Goal: Obtain resource: Download file/media

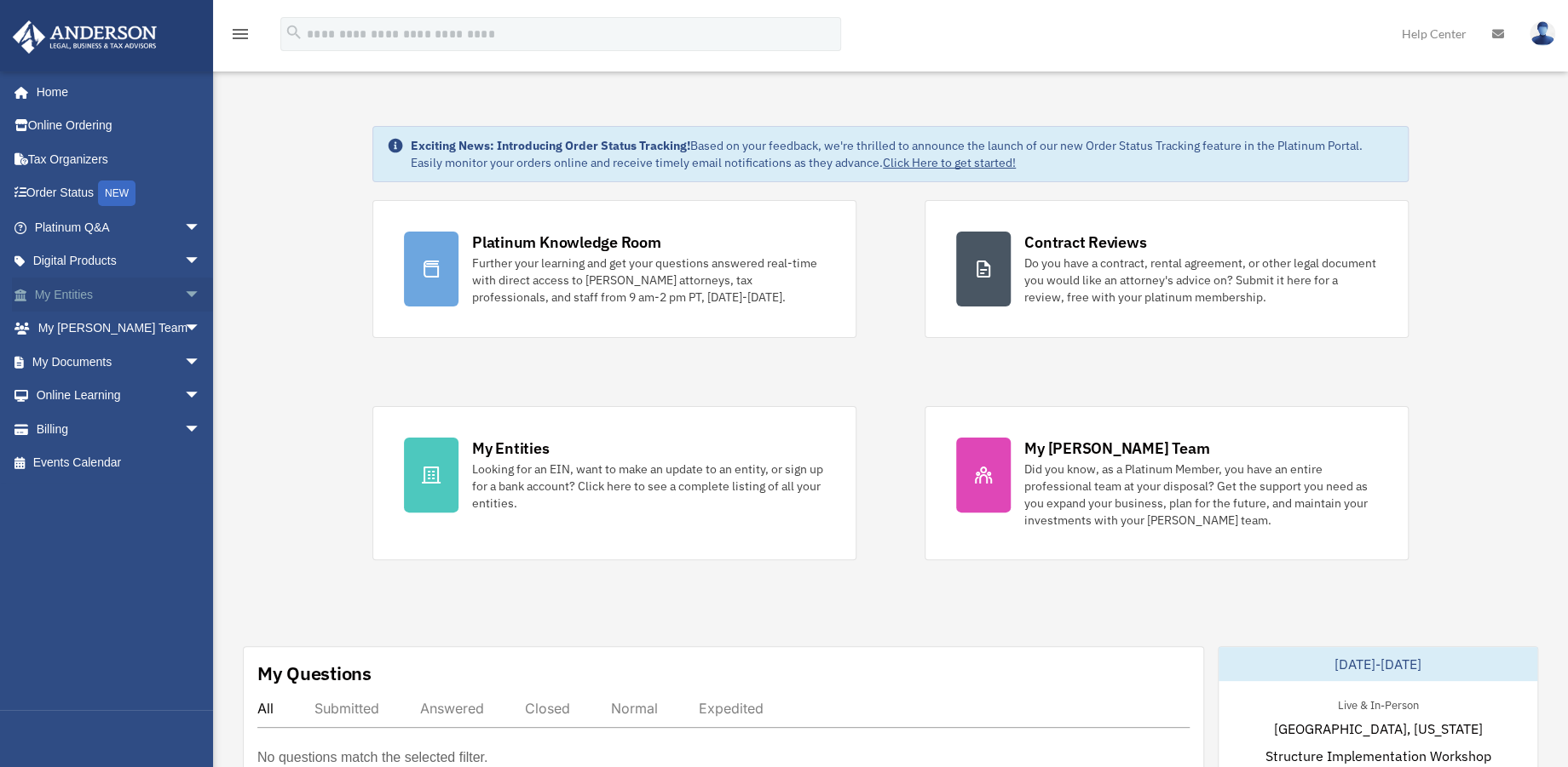
click at [184, 289] on span "arrow_drop_down" at bounding box center [200, 295] width 34 height 35
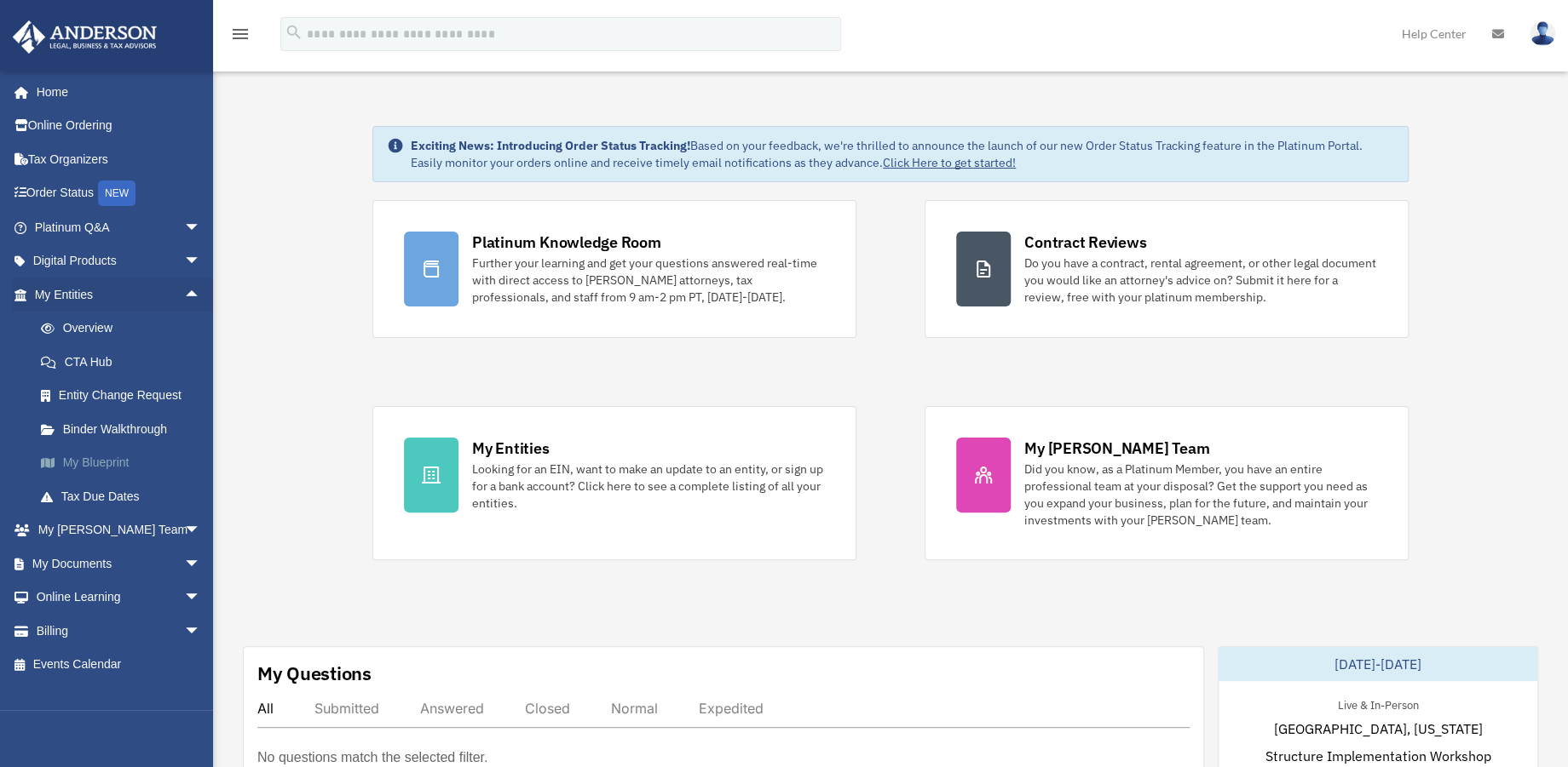
click at [96, 460] on link "My Blueprint" at bounding box center [125, 462] width 203 height 34
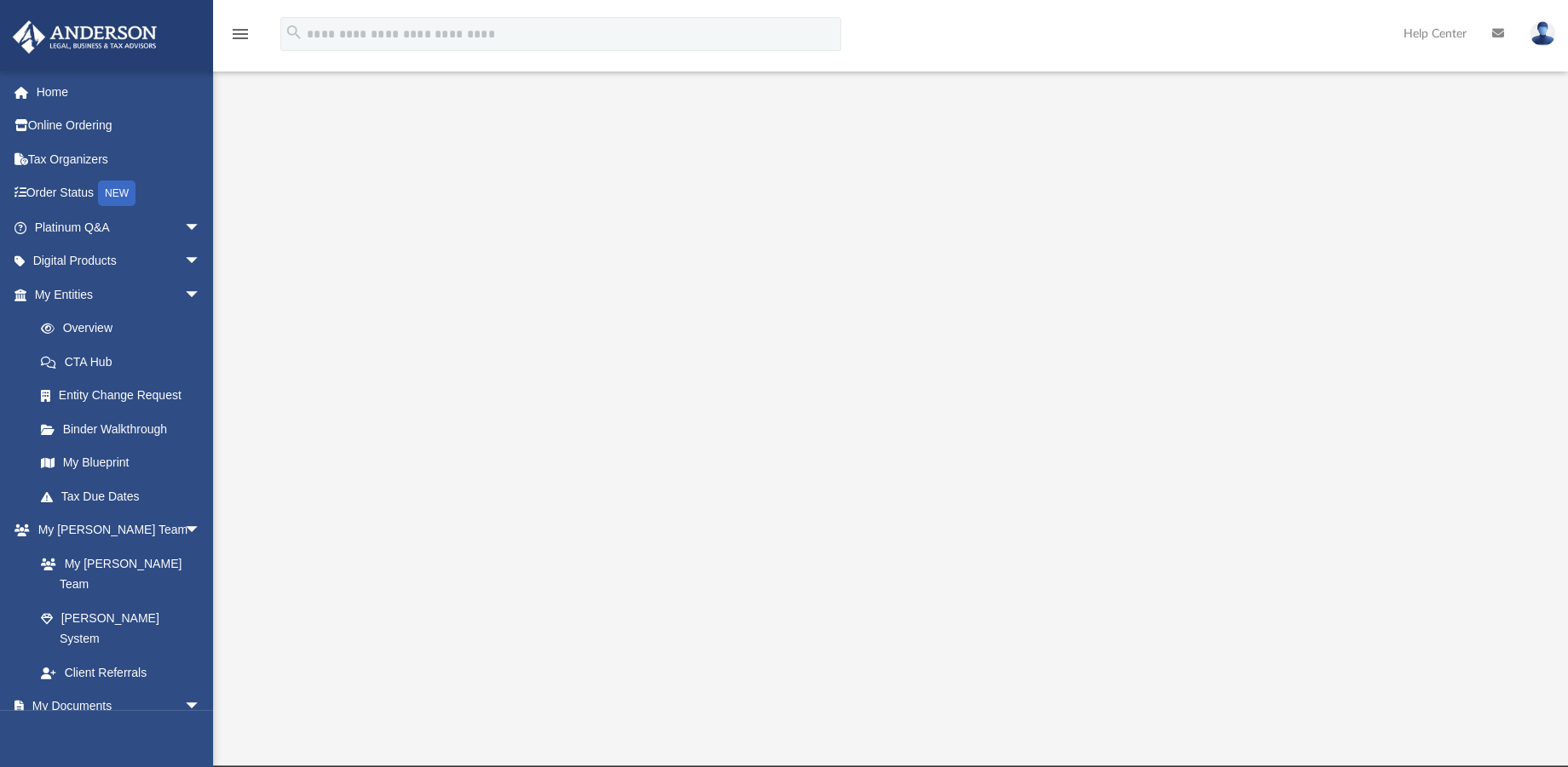
scroll to position [189, 0]
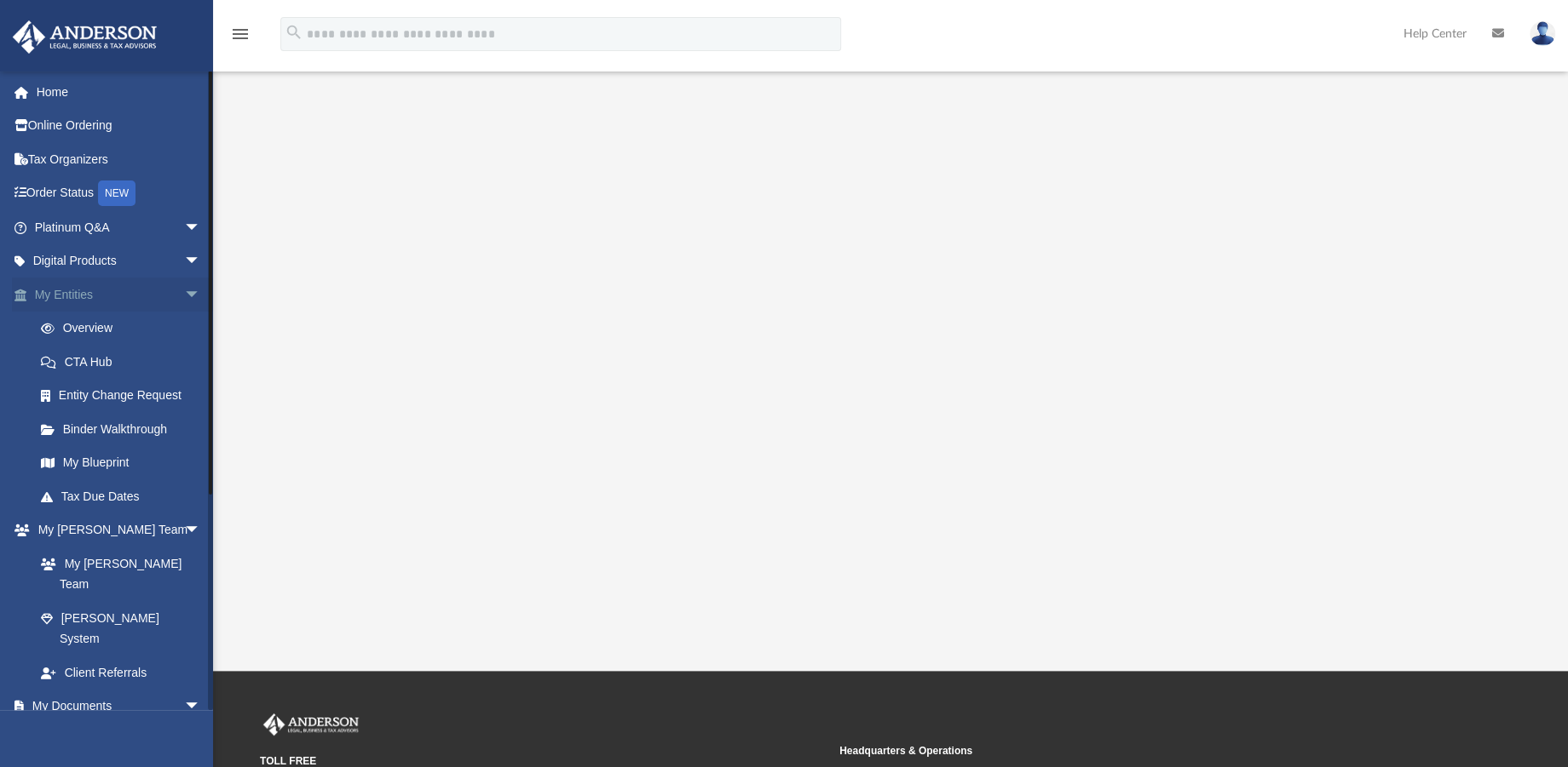
click at [184, 288] on span "arrow_drop_down" at bounding box center [200, 295] width 34 height 35
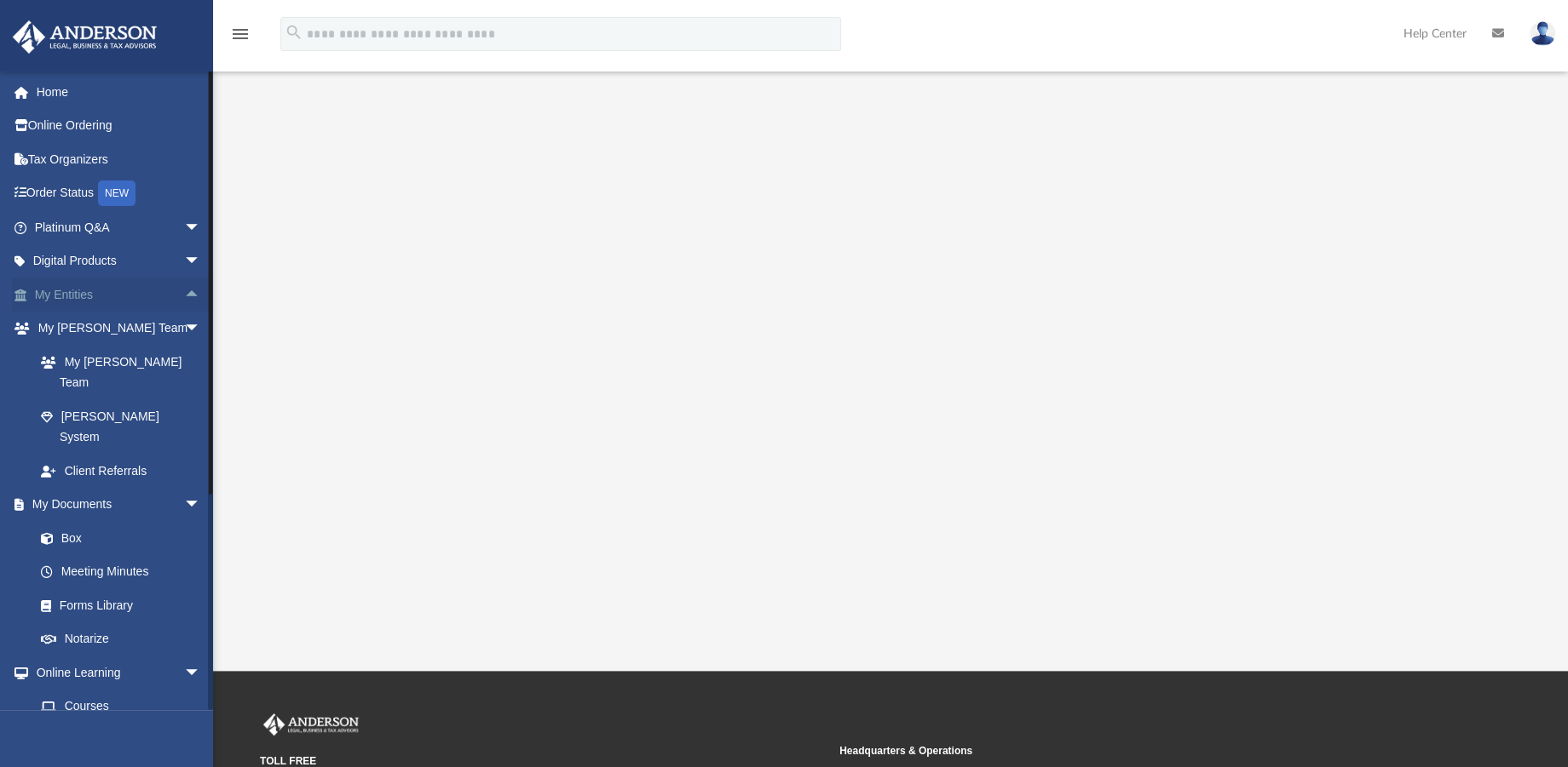
click at [184, 288] on span "arrow_drop_up" at bounding box center [200, 295] width 34 height 35
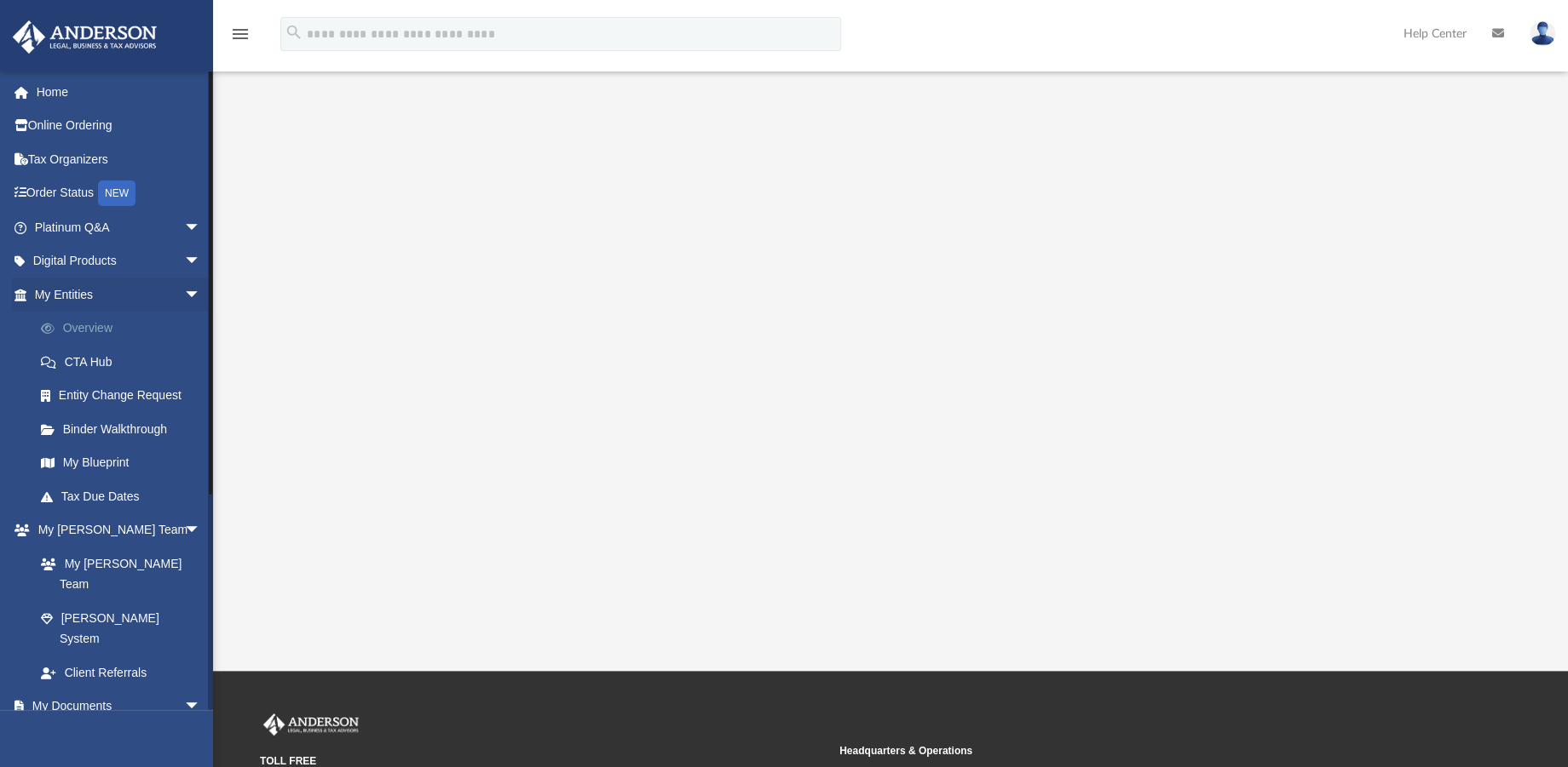
click at [75, 327] on link "Overview" at bounding box center [125, 328] width 203 height 34
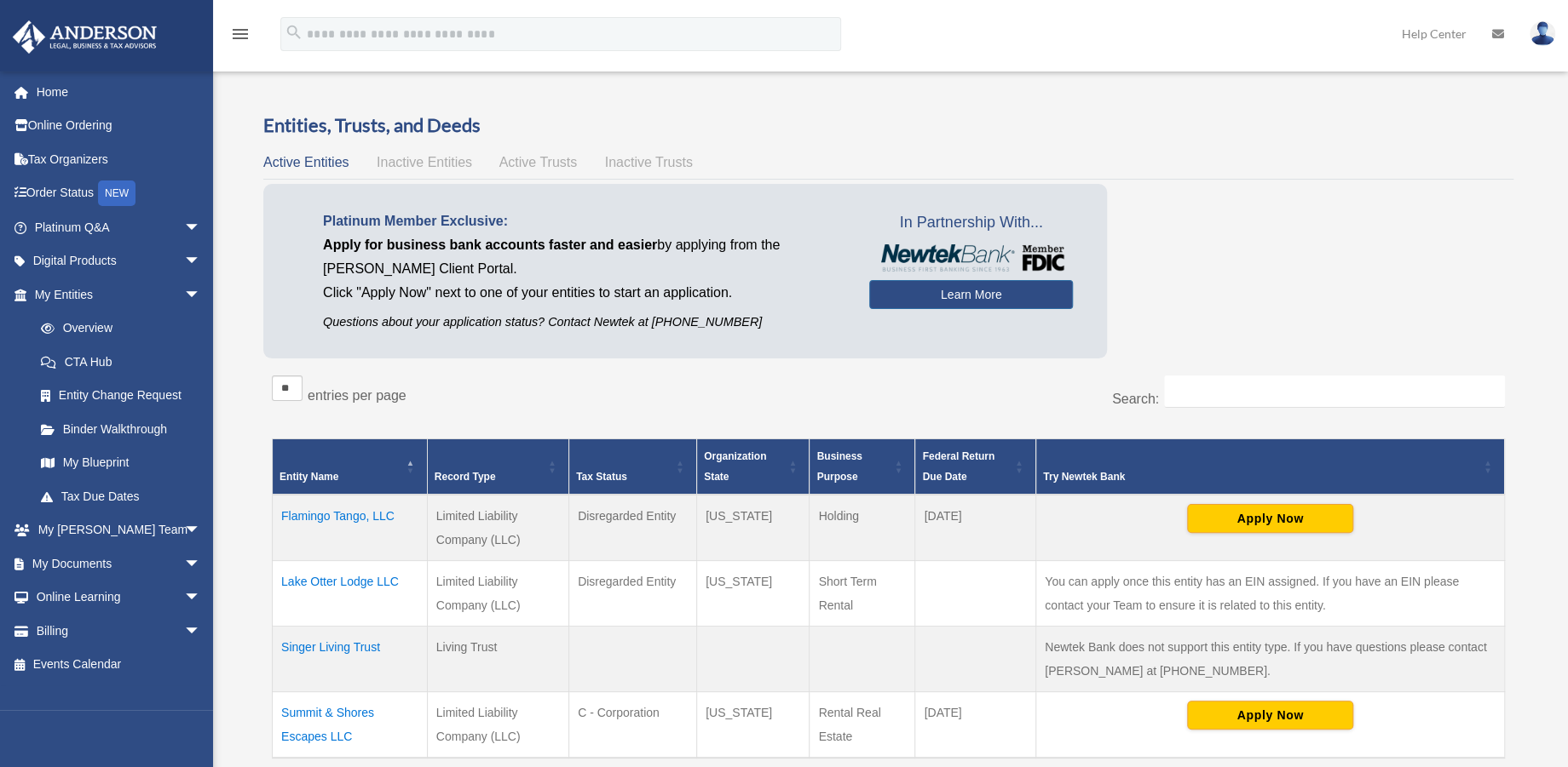
click at [539, 161] on span "Active Trusts" at bounding box center [538, 161] width 79 height 14
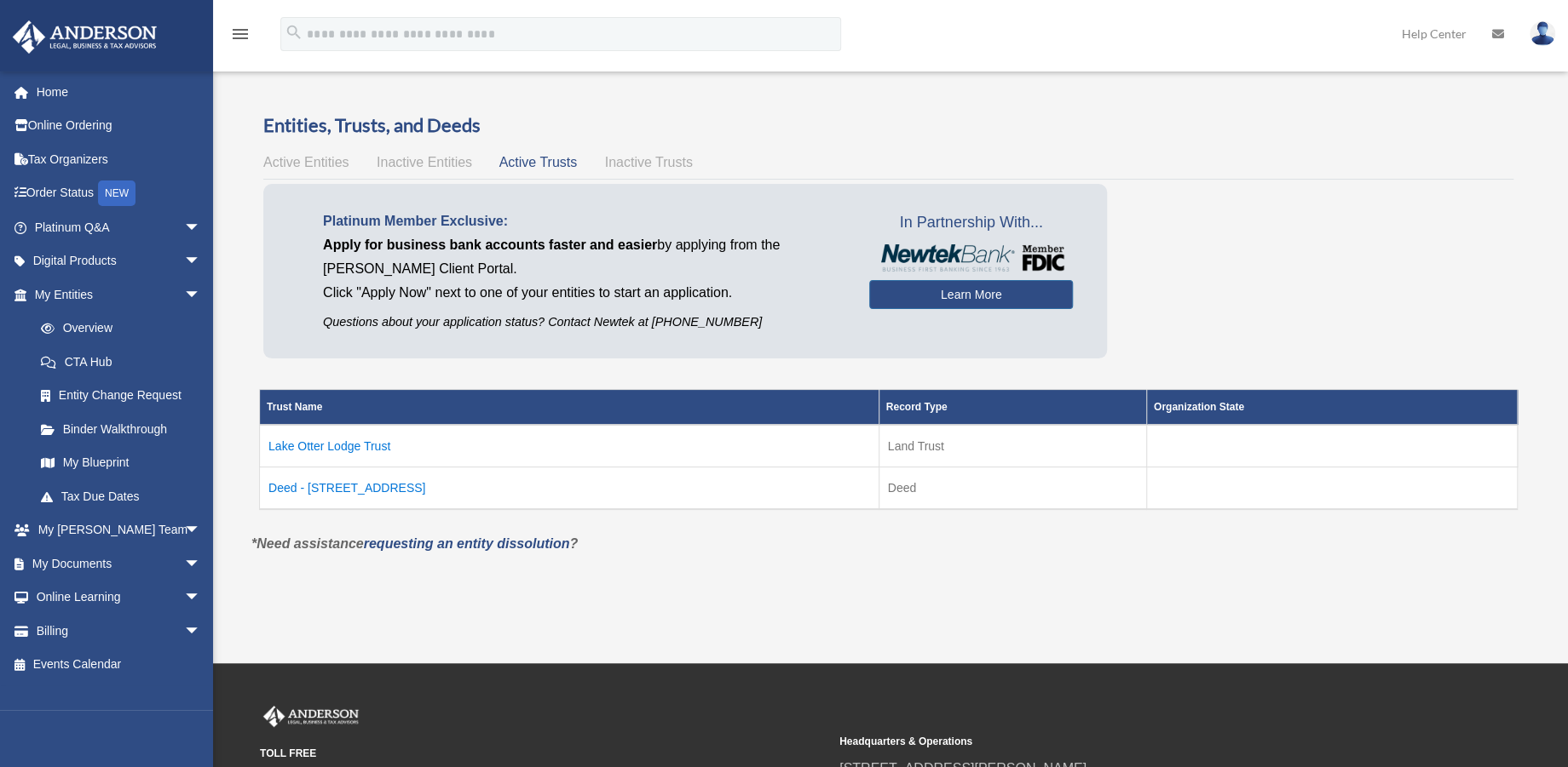
click at [336, 441] on td "Lake Otter Lodge Trust" at bounding box center [569, 446] width 619 height 42
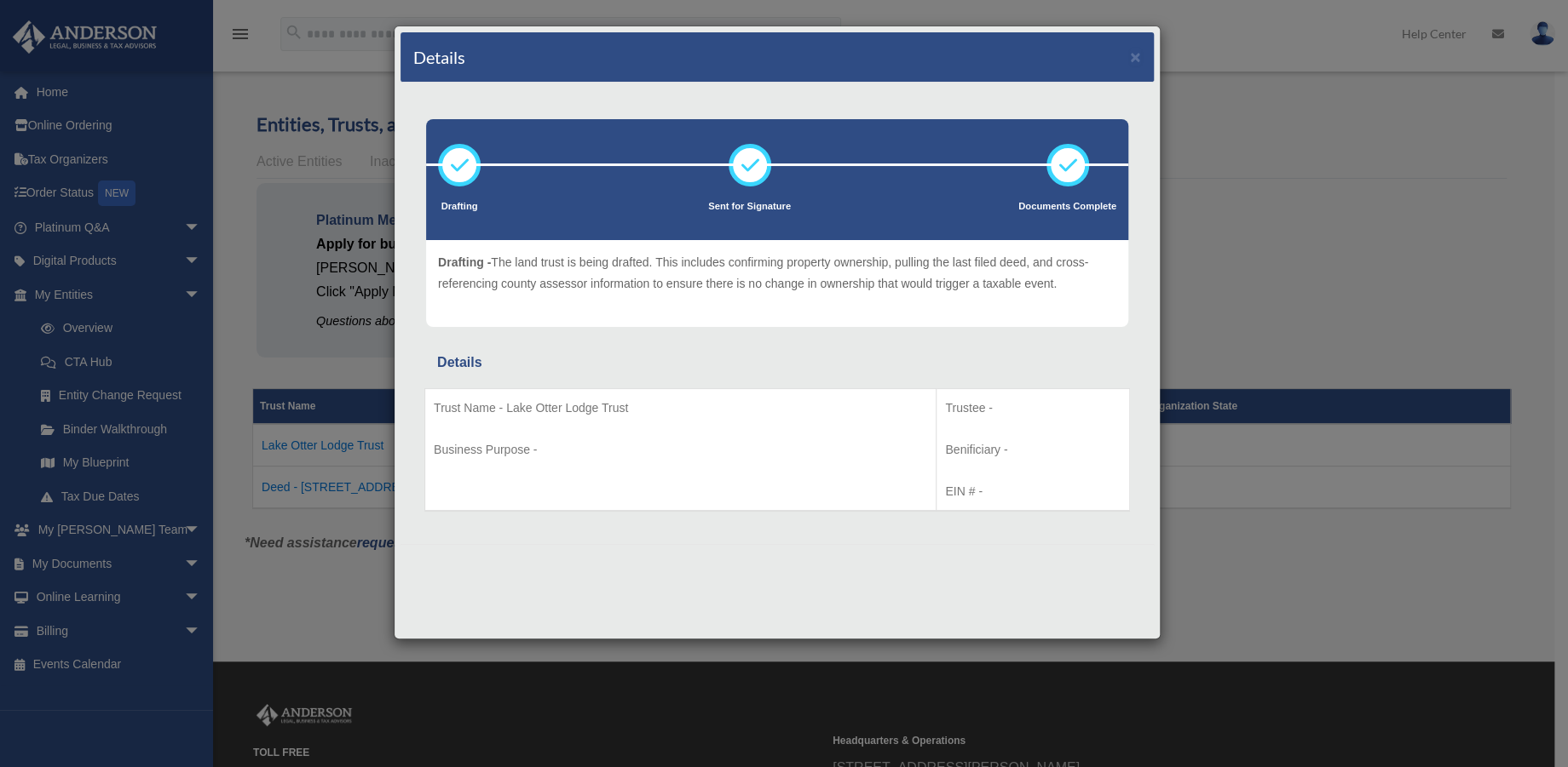
click at [1298, 246] on div "Details × Drafting Sent for Signature" at bounding box center [784, 384] width 1568 height 767
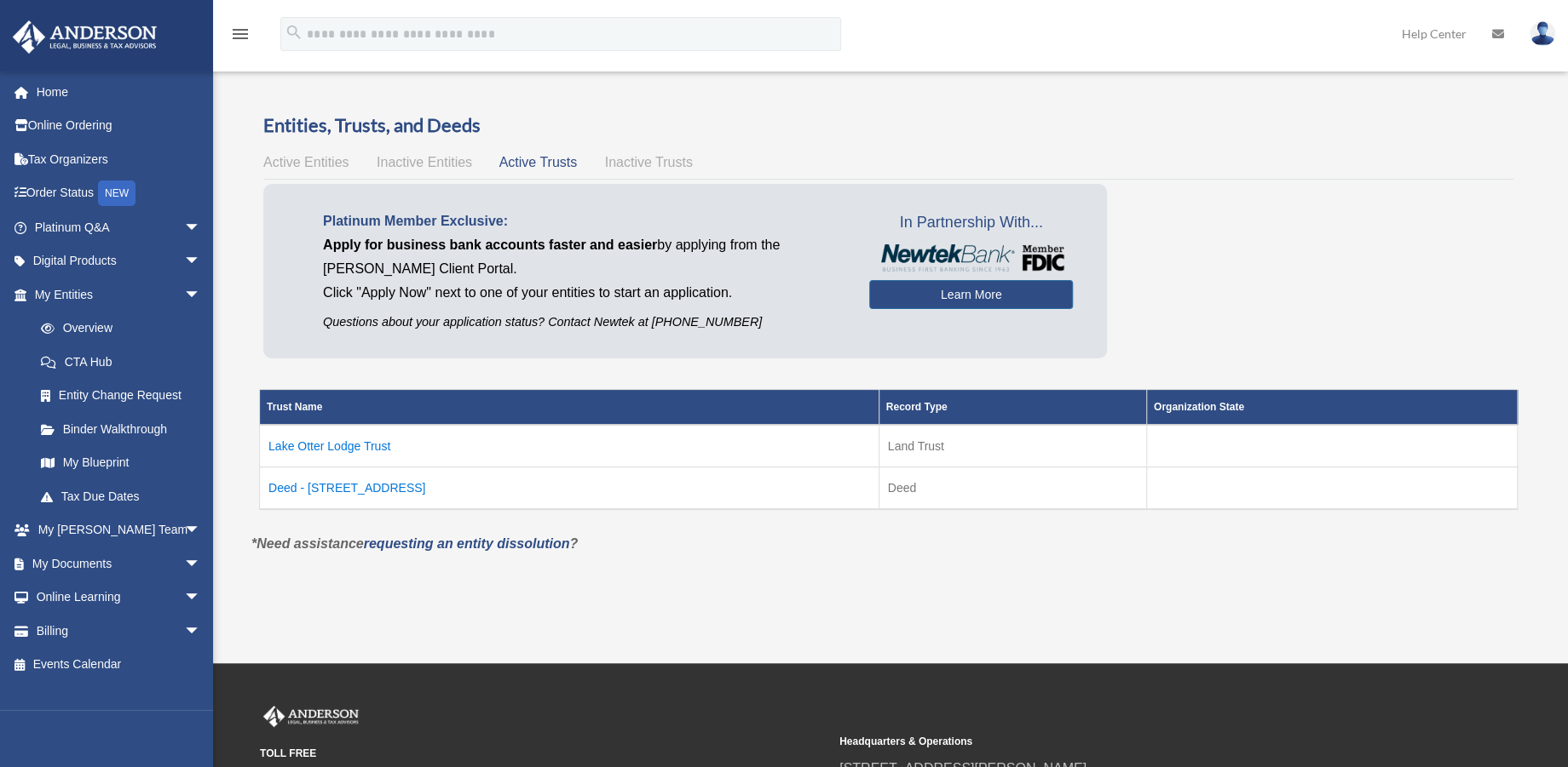
click at [373, 487] on td "Deed - 13202 US Highway 34" at bounding box center [569, 489] width 619 height 42
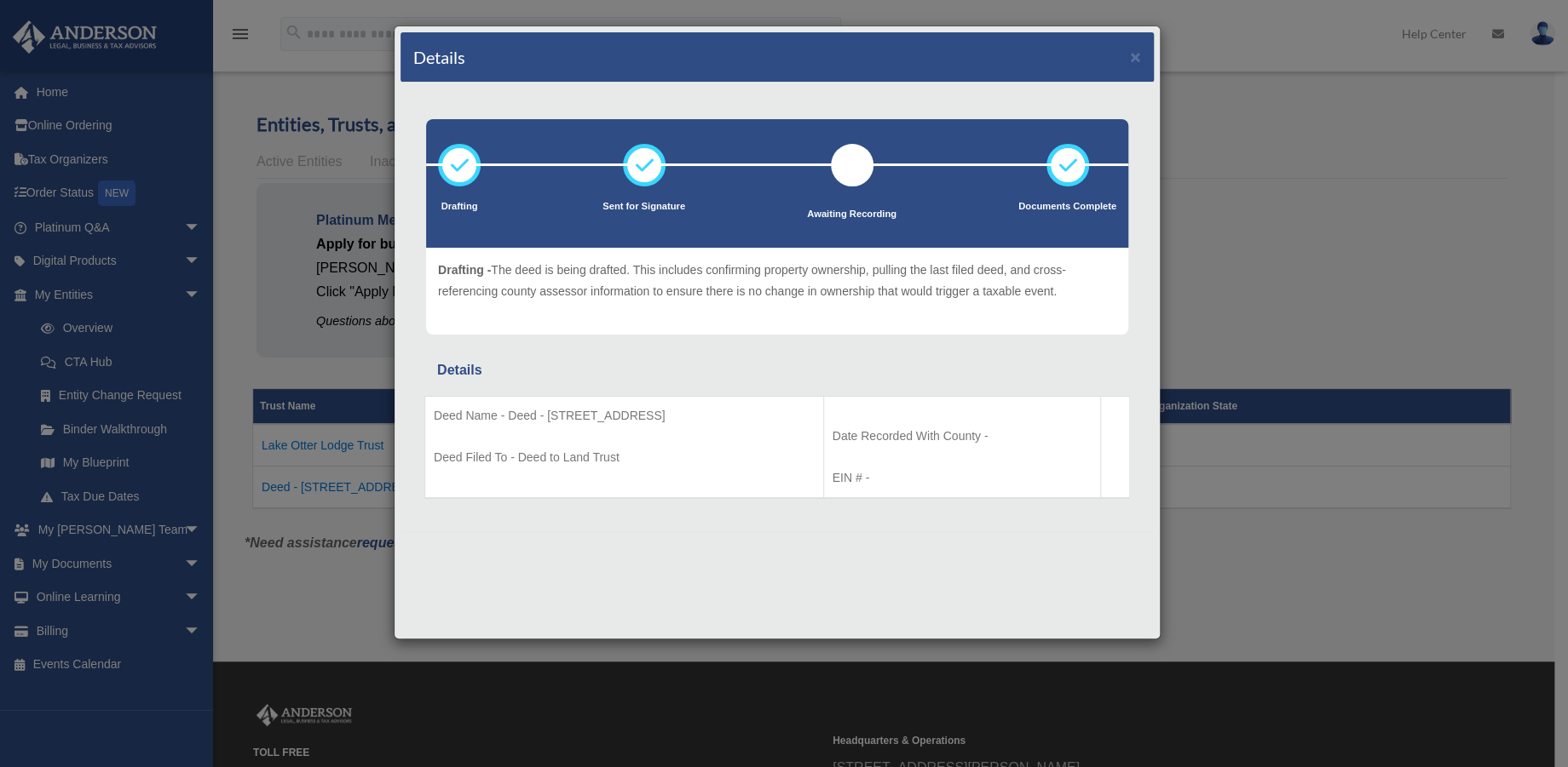
click at [1283, 226] on div "Details × Drafting Sent for Signature" at bounding box center [784, 384] width 1568 height 767
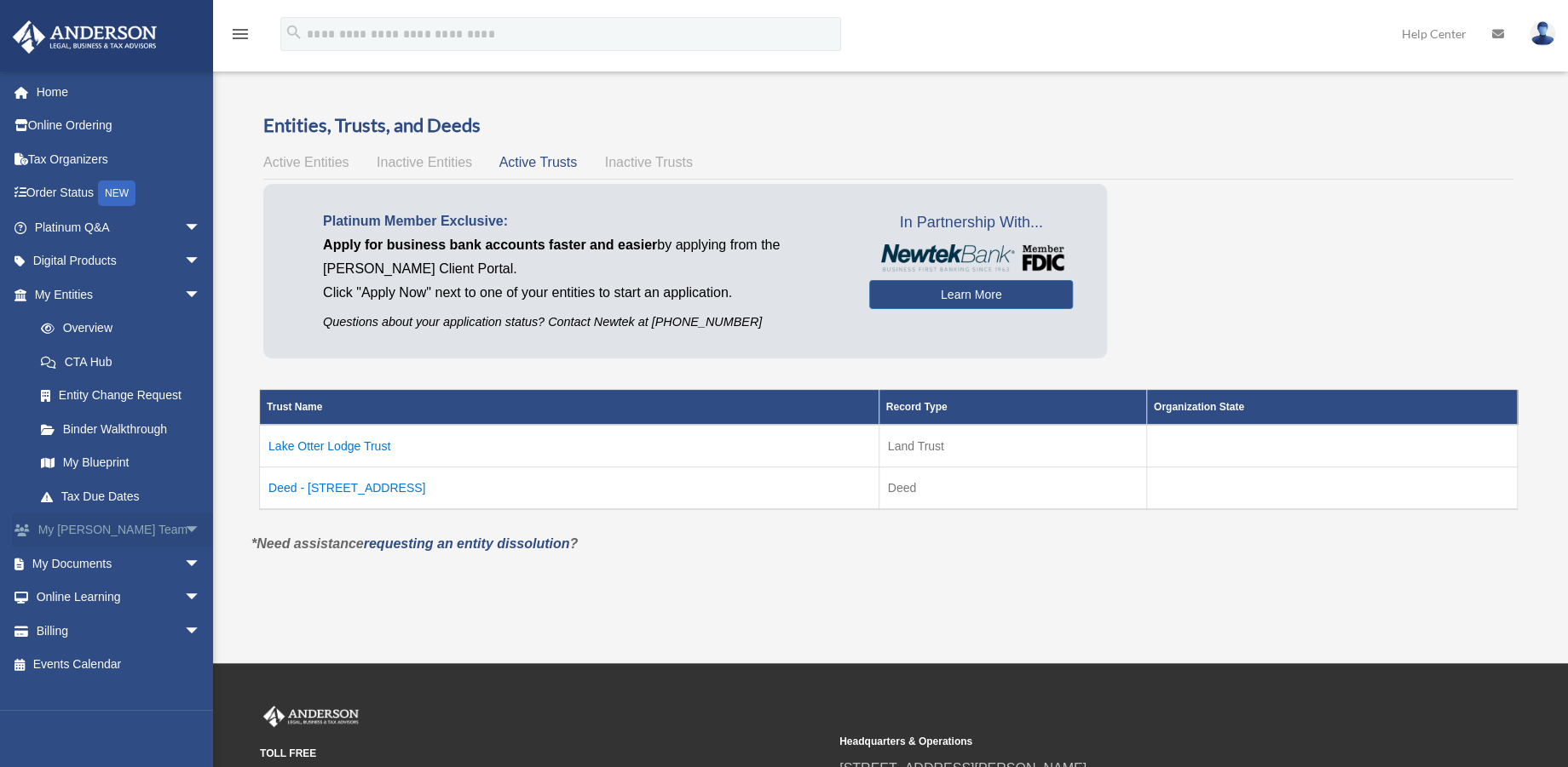
click at [184, 526] on span "arrow_drop_down" at bounding box center [200, 531] width 34 height 35
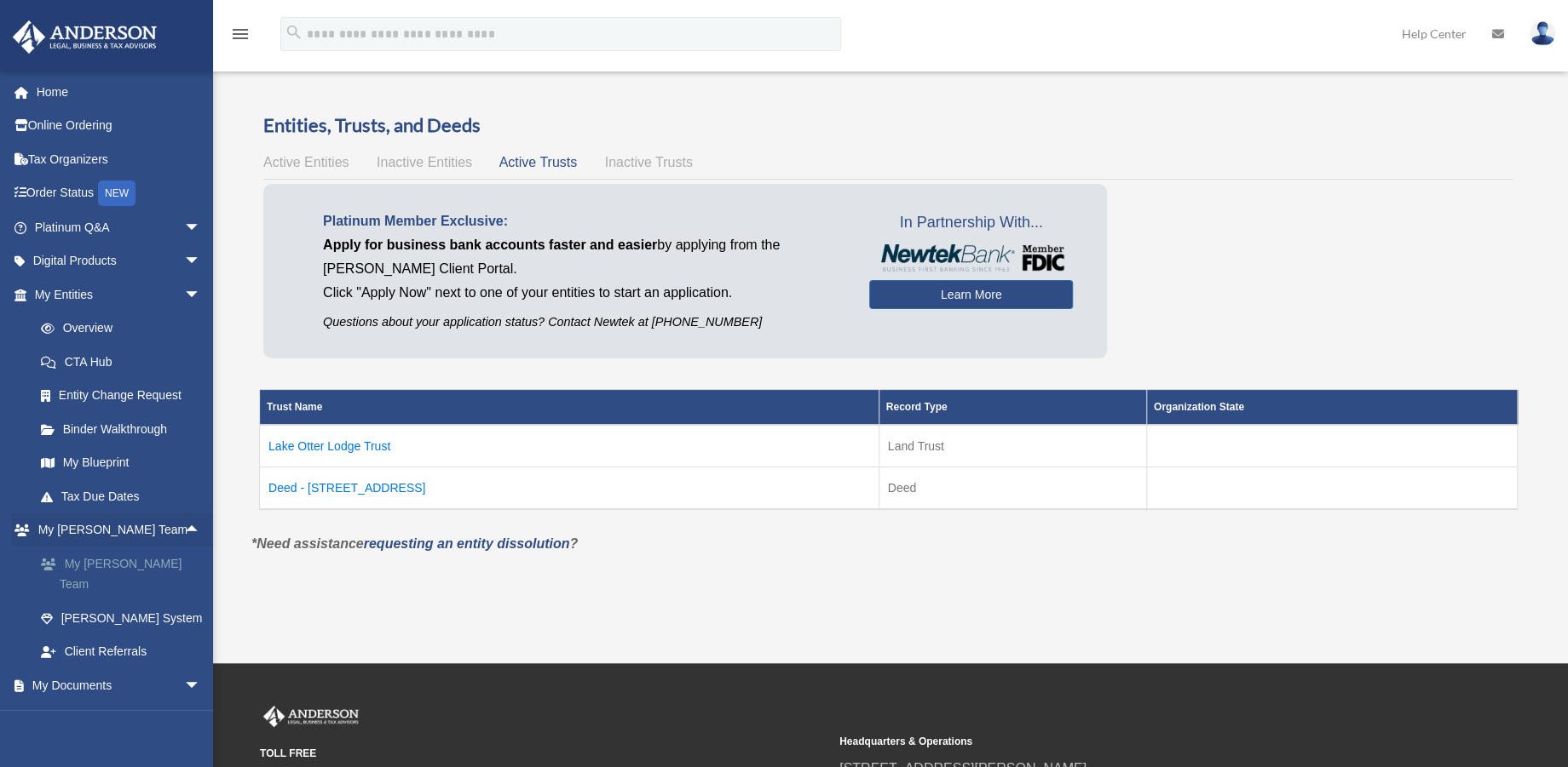
click at [101, 558] on link "My [PERSON_NAME] Team" at bounding box center [125, 574] width 203 height 55
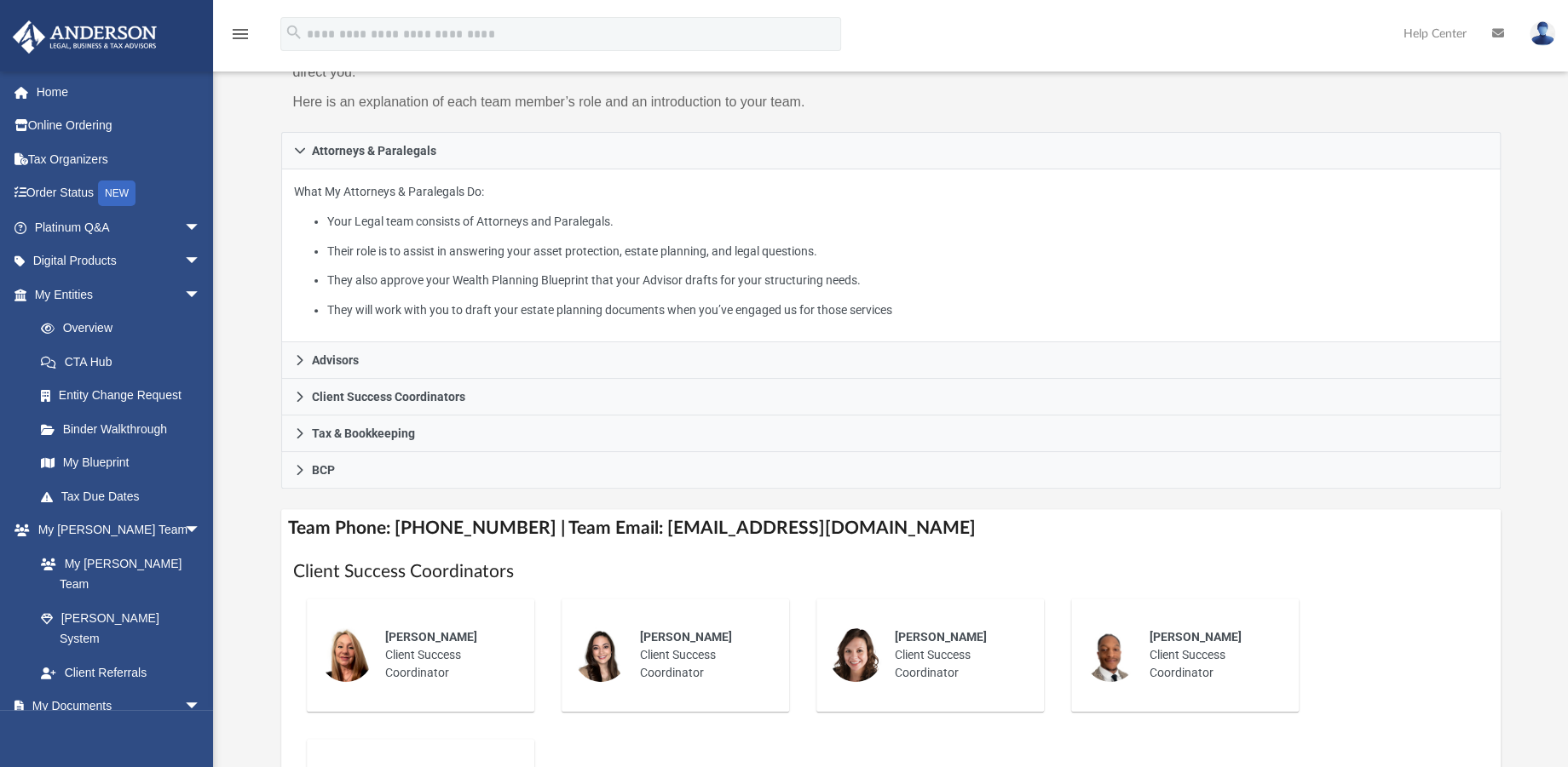
scroll to position [284, 0]
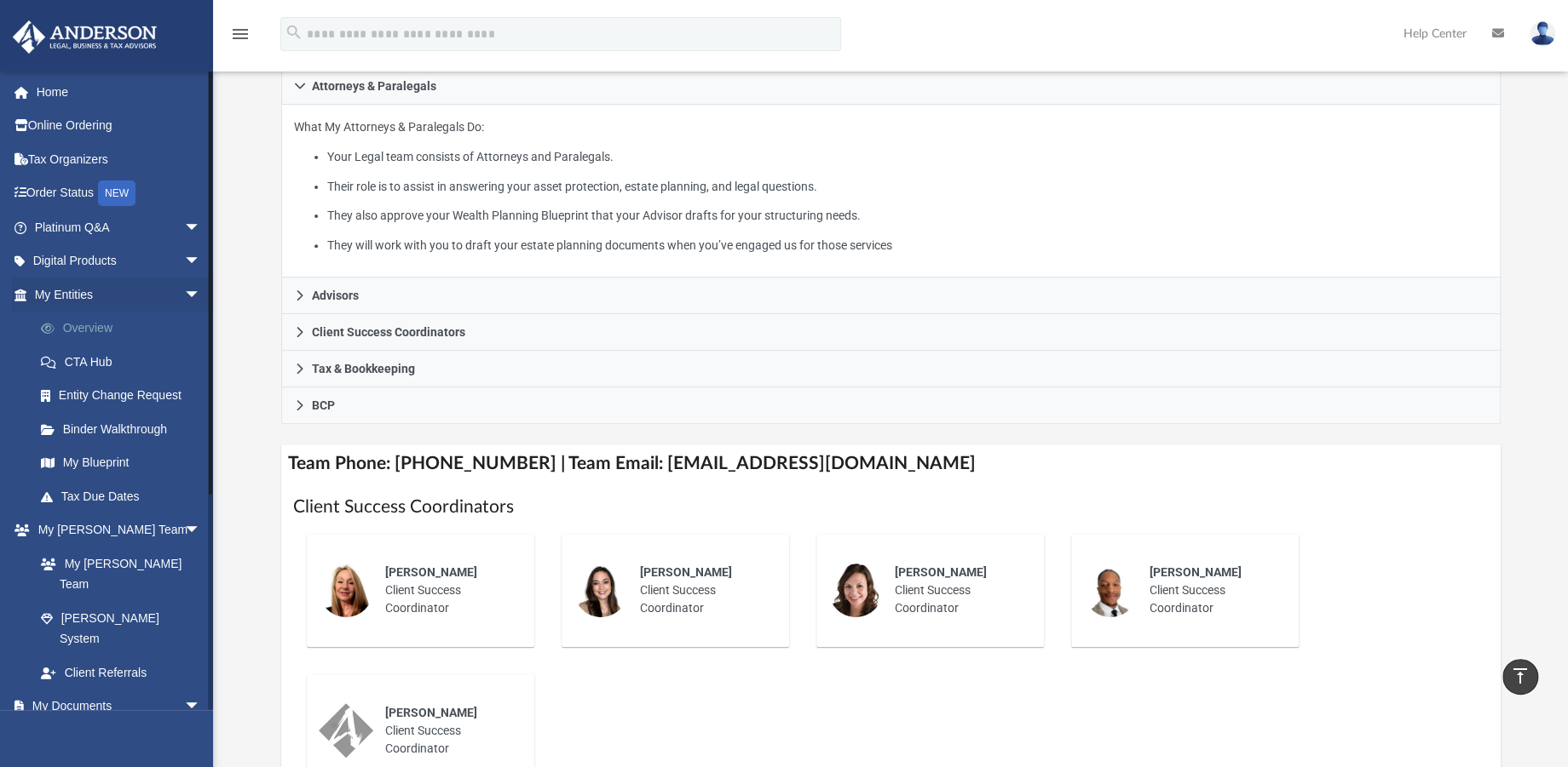
click at [80, 322] on link "Overview" at bounding box center [125, 328] width 203 height 34
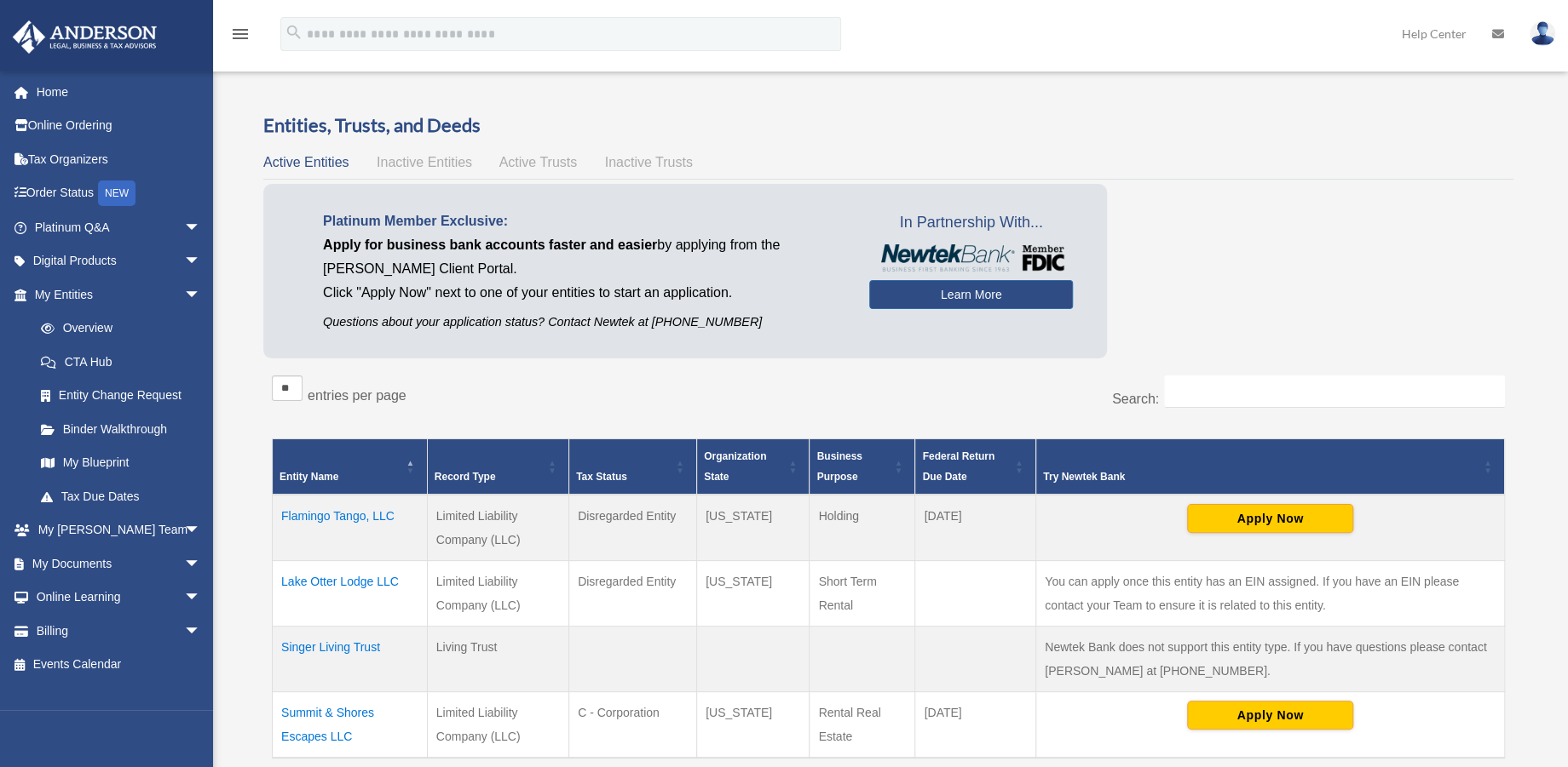
click at [551, 161] on span "Active Trusts" at bounding box center [538, 161] width 79 height 14
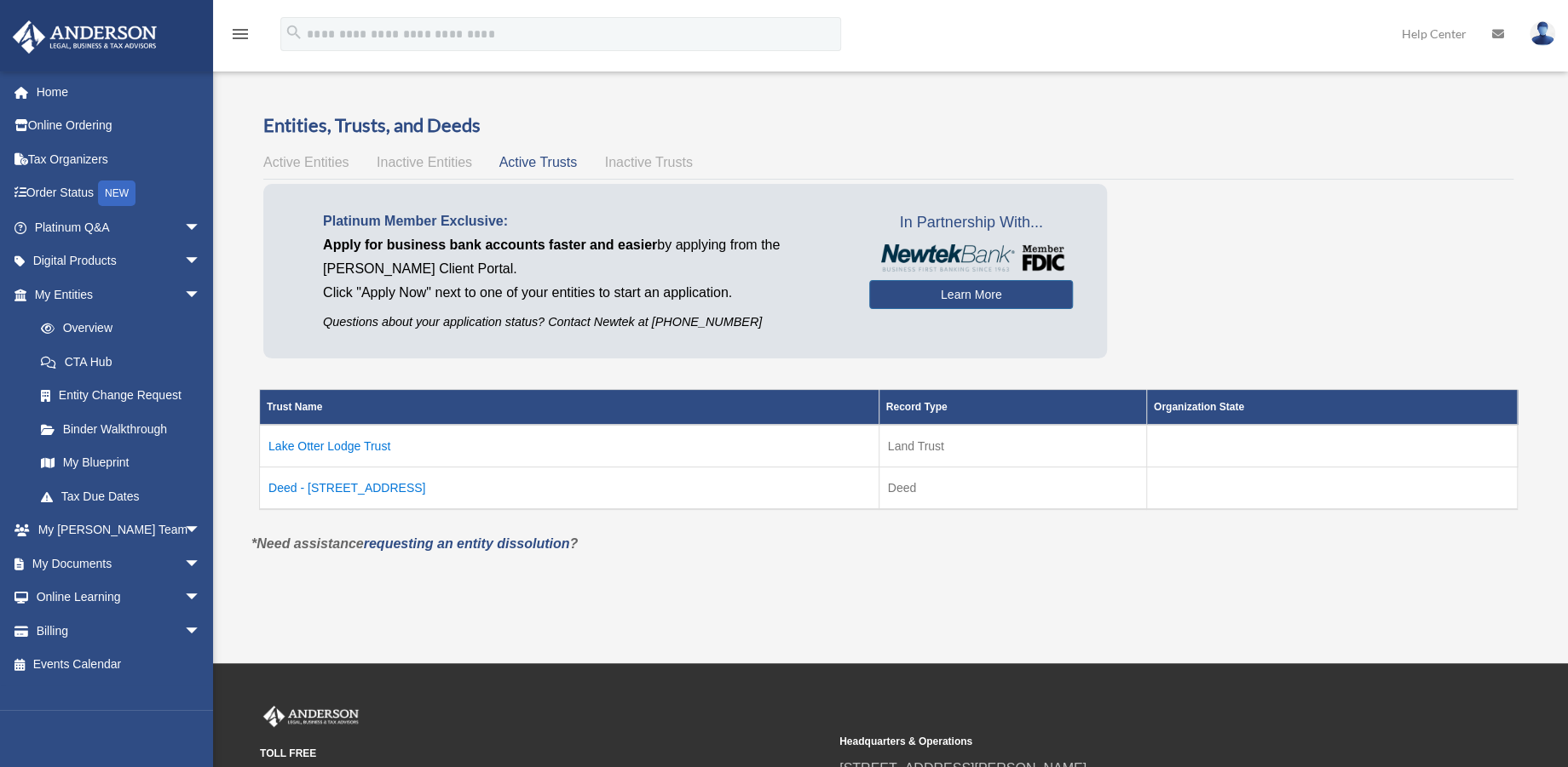
click at [363, 446] on td "Lake Otter Lodge Trust" at bounding box center [569, 446] width 619 height 42
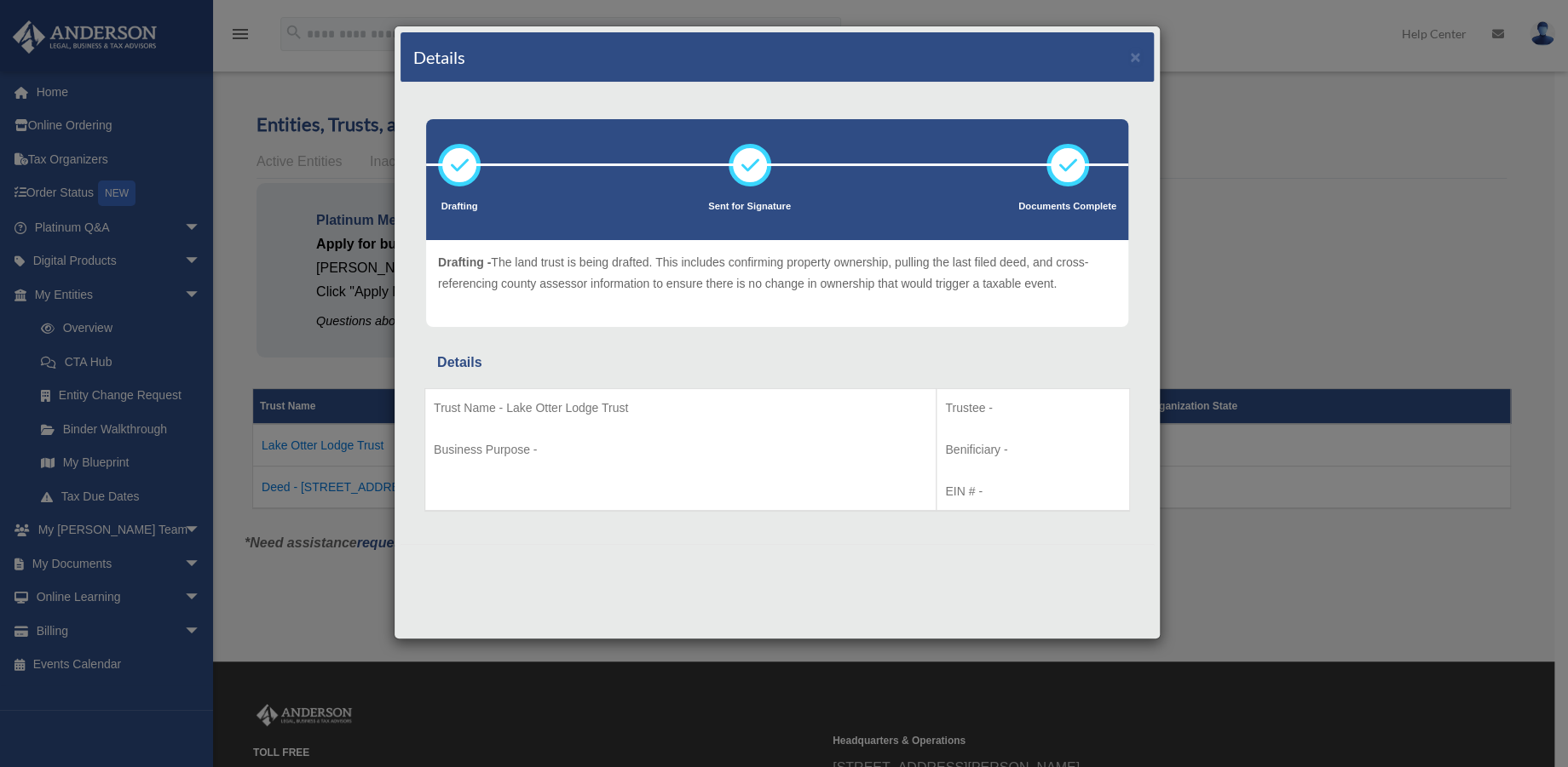
click at [898, 439] on p "Business Purpose -" at bounding box center [680, 450] width 493 height 21
click at [1130, 51] on button "×" at bounding box center [1135, 57] width 12 height 18
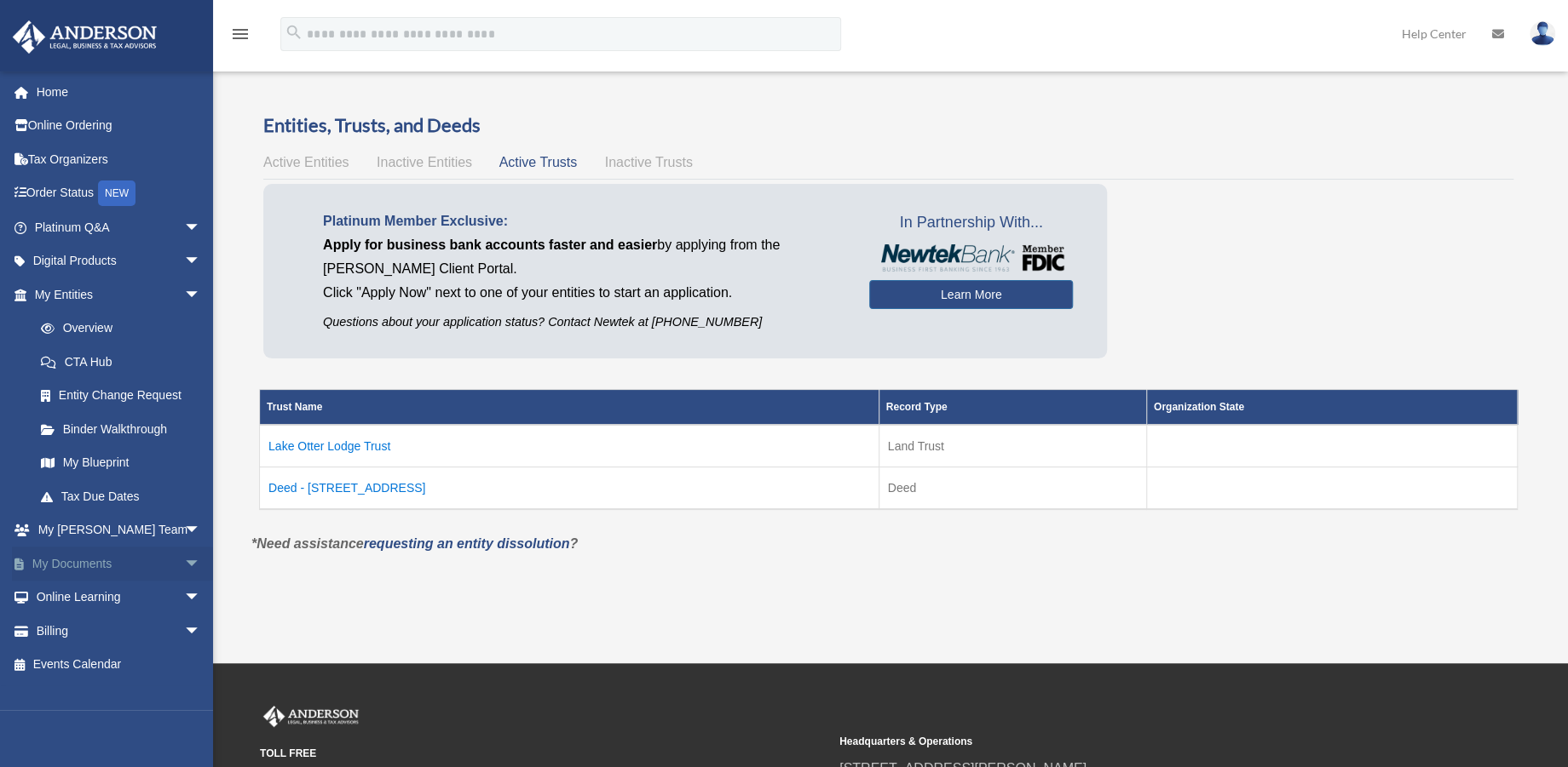
click at [184, 561] on span "arrow_drop_down" at bounding box center [200, 564] width 34 height 35
click at [66, 592] on link "Box" at bounding box center [125, 597] width 203 height 34
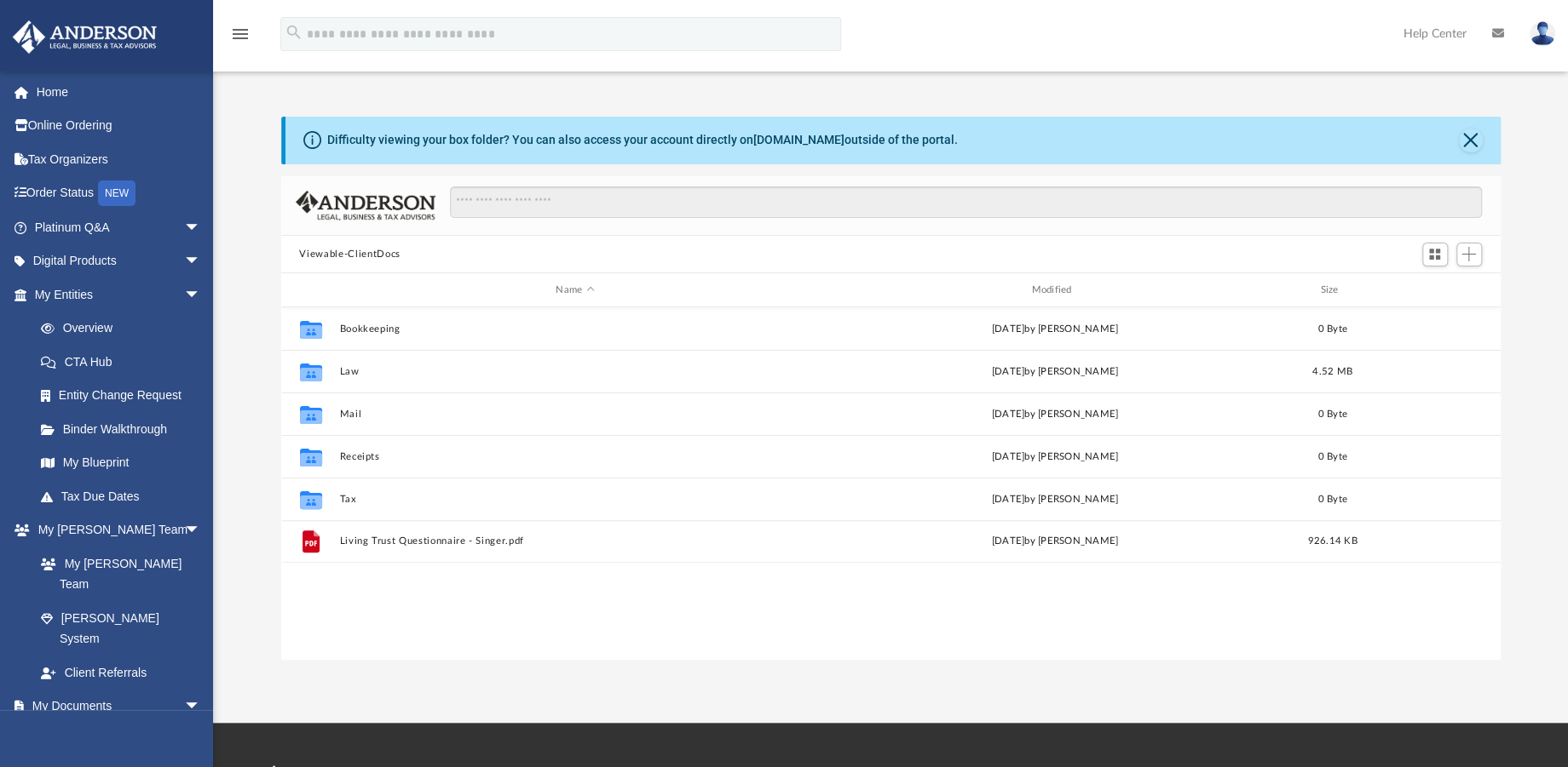
scroll to position [372, 1204]
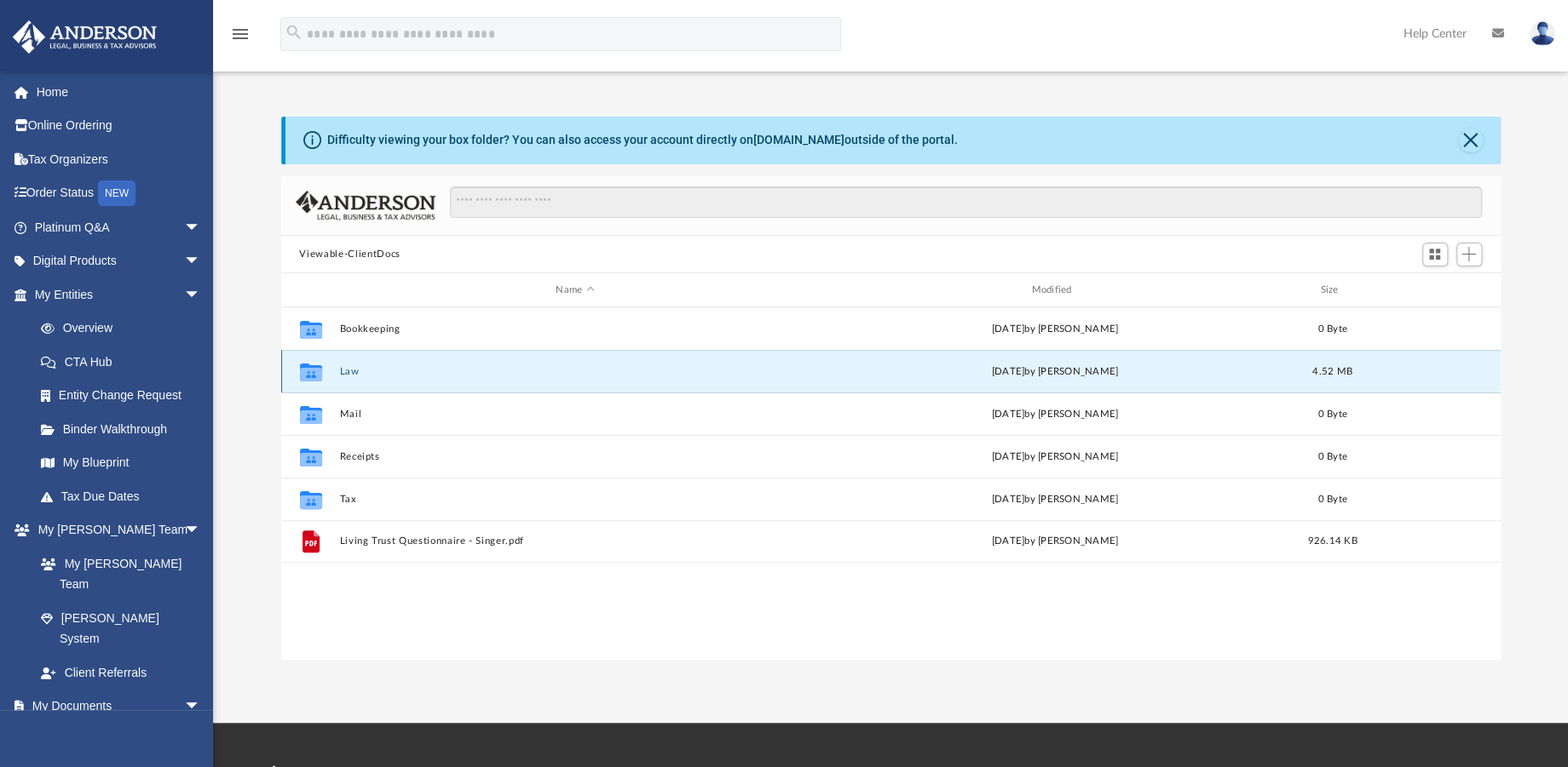
click at [371, 372] on button "Law" at bounding box center [575, 372] width 472 height 12
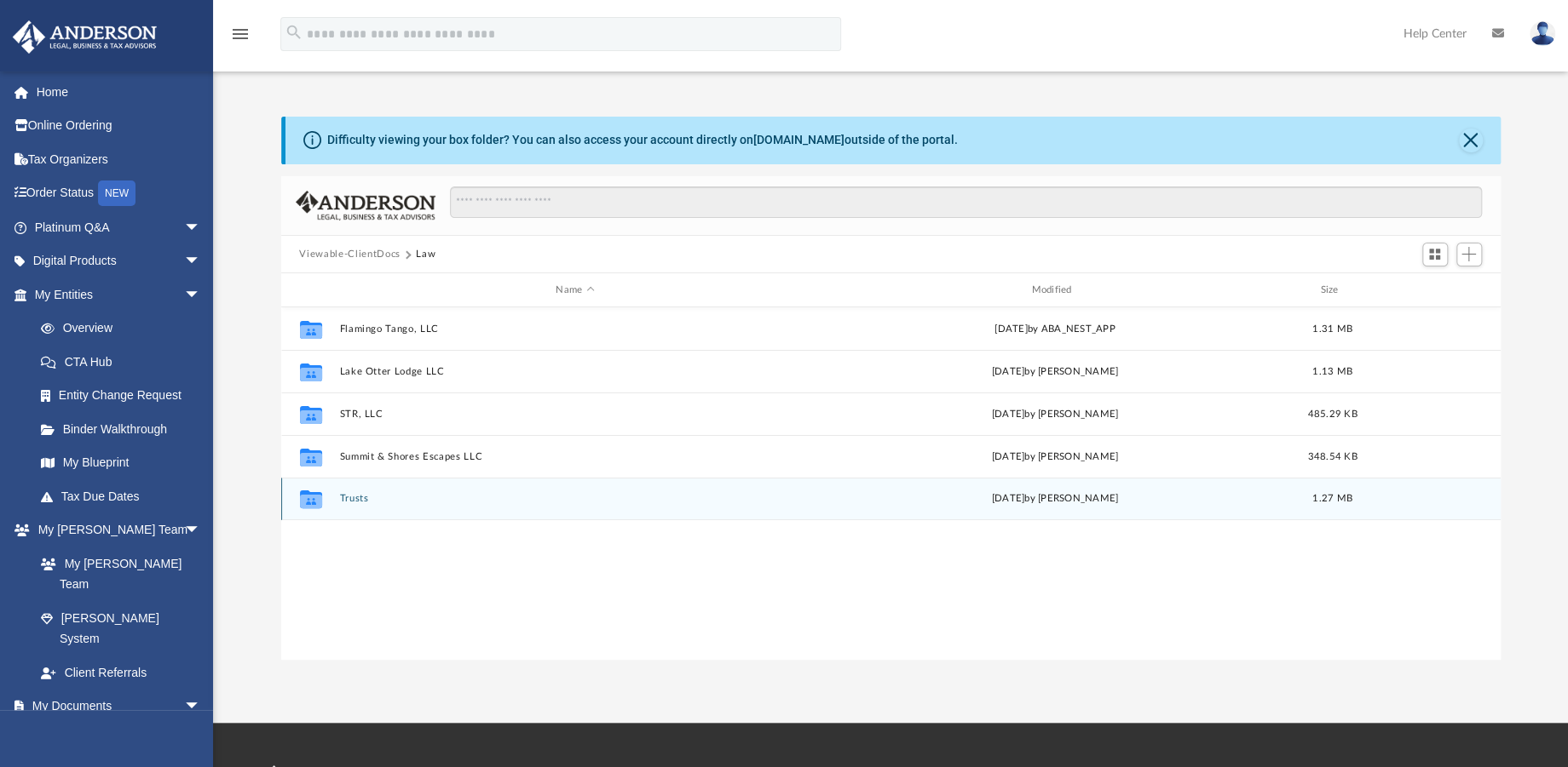
click at [354, 490] on div "Collaborated Folder Trusts [DATE] by [PERSON_NAME] 1.27 MB" at bounding box center [890, 499] width 1219 height 42
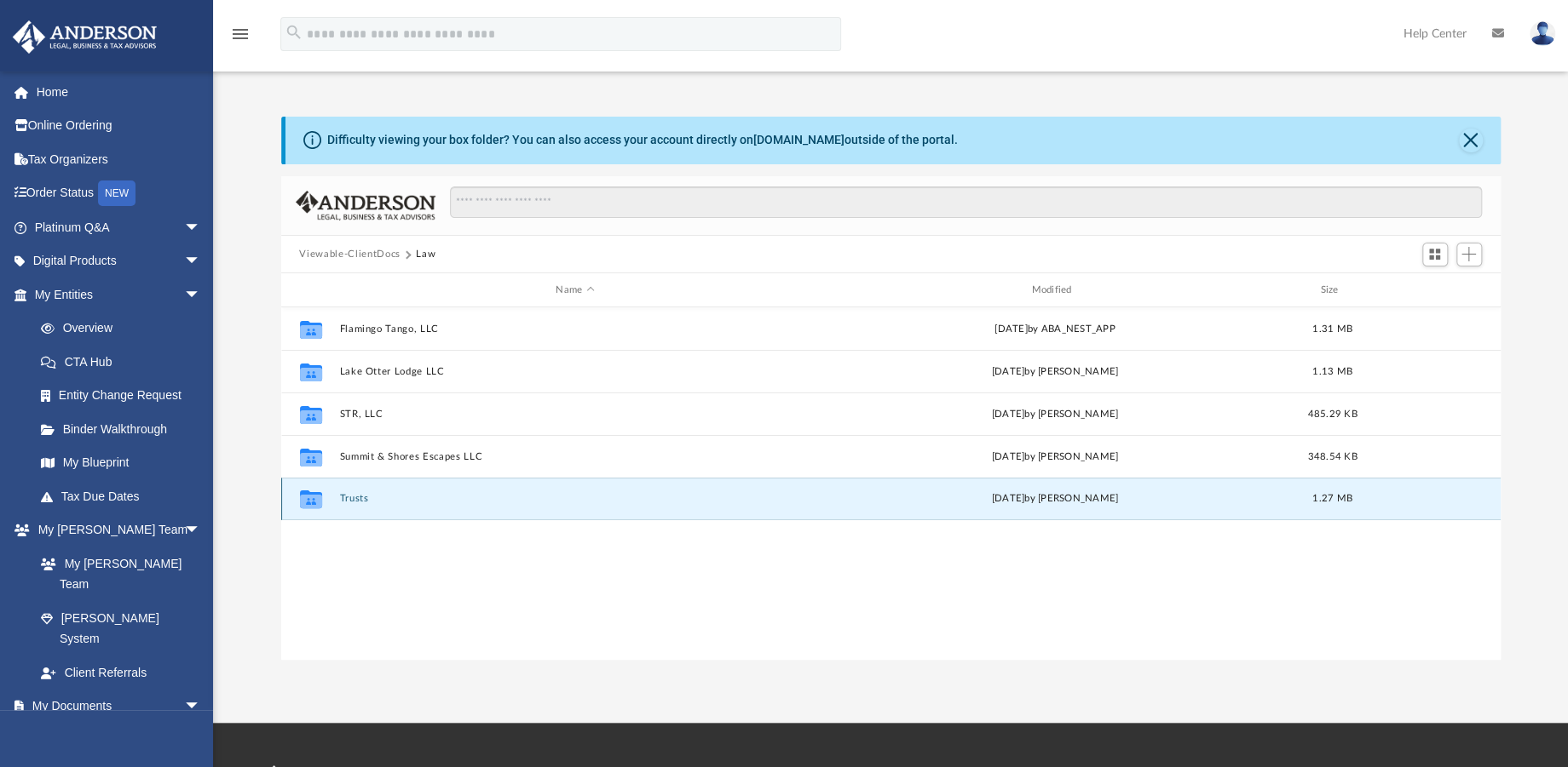
click at [355, 498] on button "Trusts" at bounding box center [575, 500] width 472 height 12
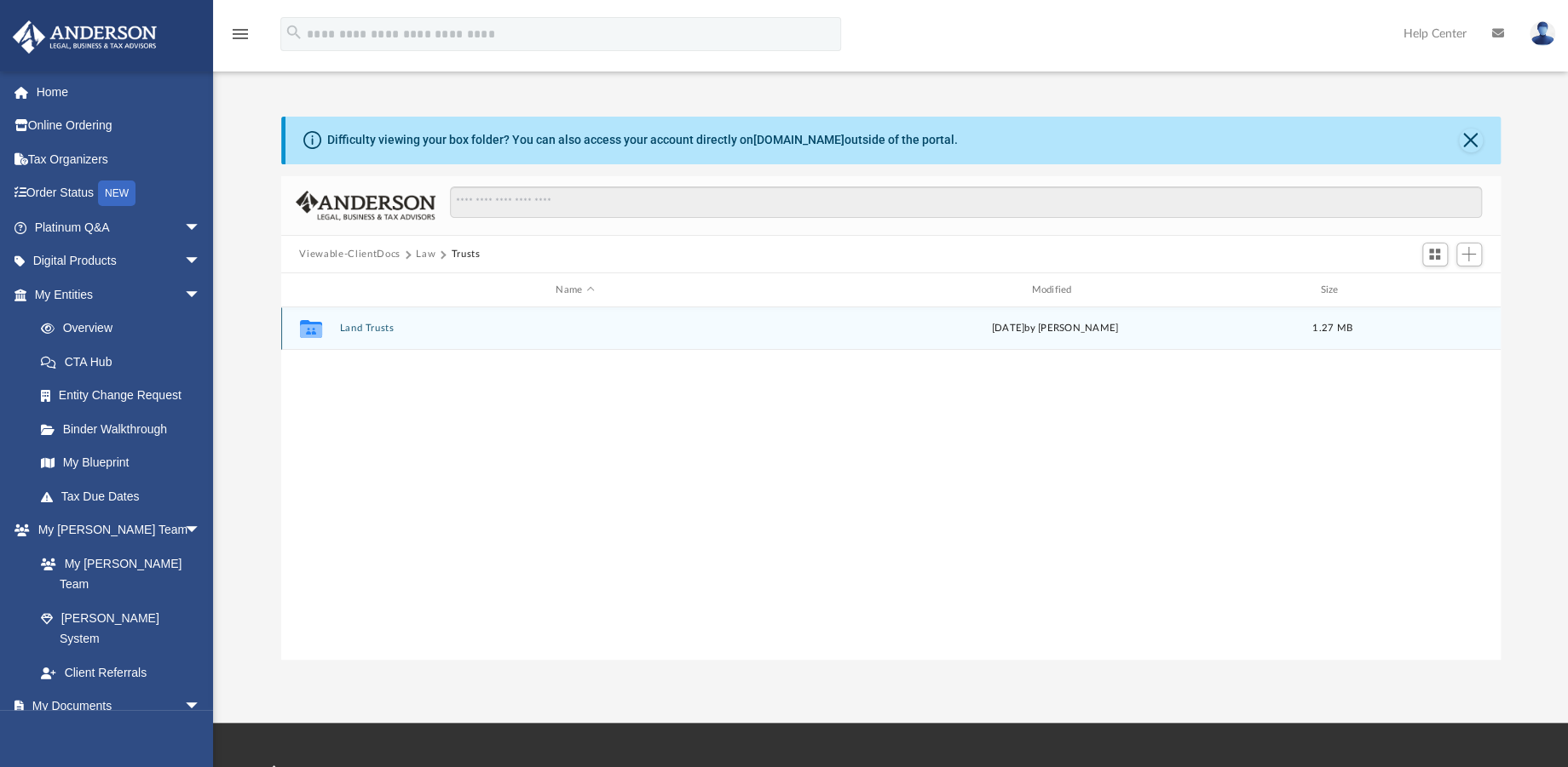
click at [373, 322] on div "Collaborated Folder Land Trusts [DATE] by [PERSON_NAME] 1.27 MB" at bounding box center [890, 329] width 1219 height 42
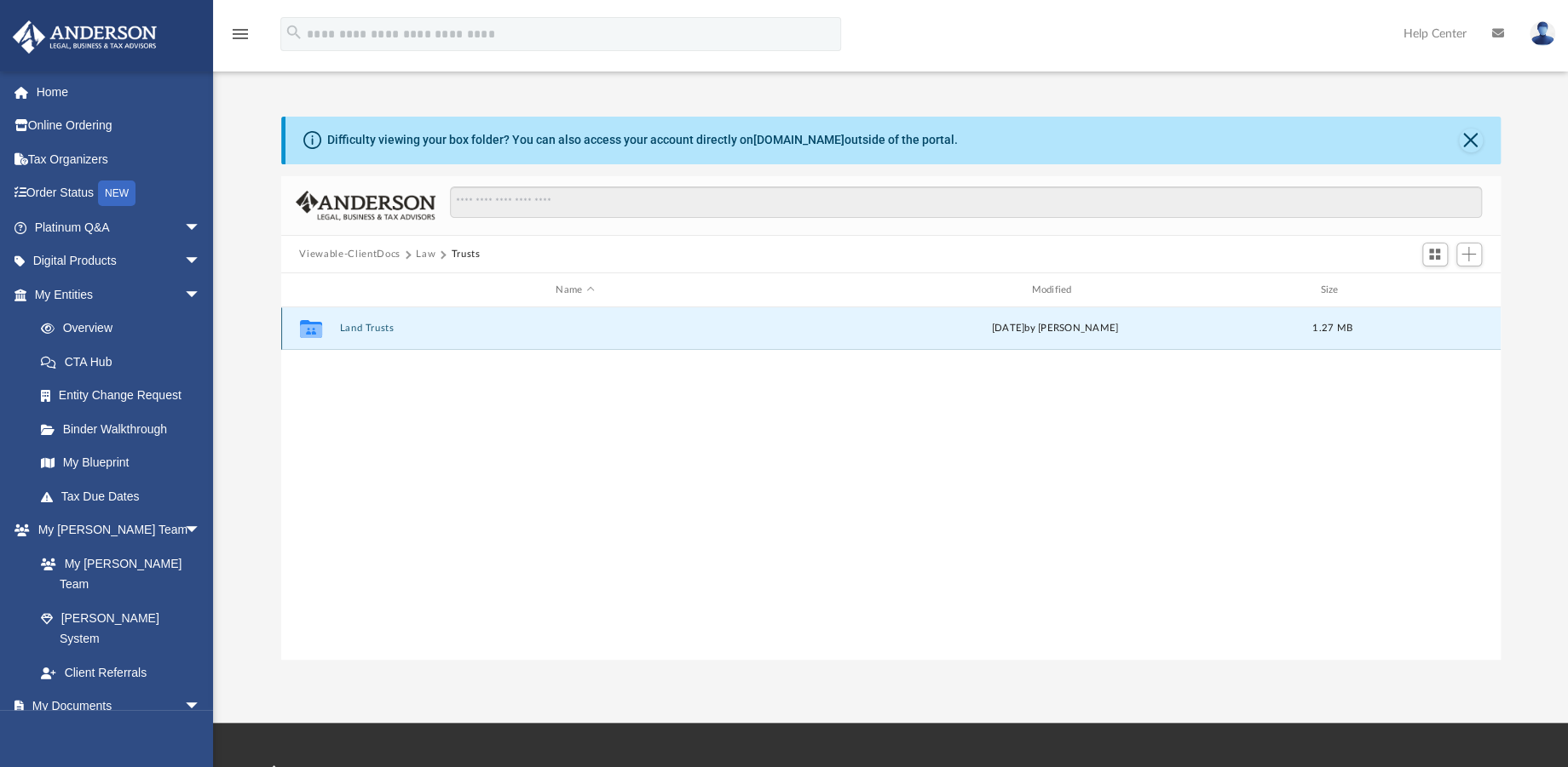
click at [374, 328] on button "Land Trusts" at bounding box center [575, 330] width 472 height 12
click at [386, 327] on button "Land Trust - Lake Otter Lodge Trust" at bounding box center [575, 330] width 472 height 12
click at [445, 326] on button "[DATE] - Signed Trust Docs (Lake Otter Lodge Trust).pdf" at bounding box center [575, 330] width 472 height 12
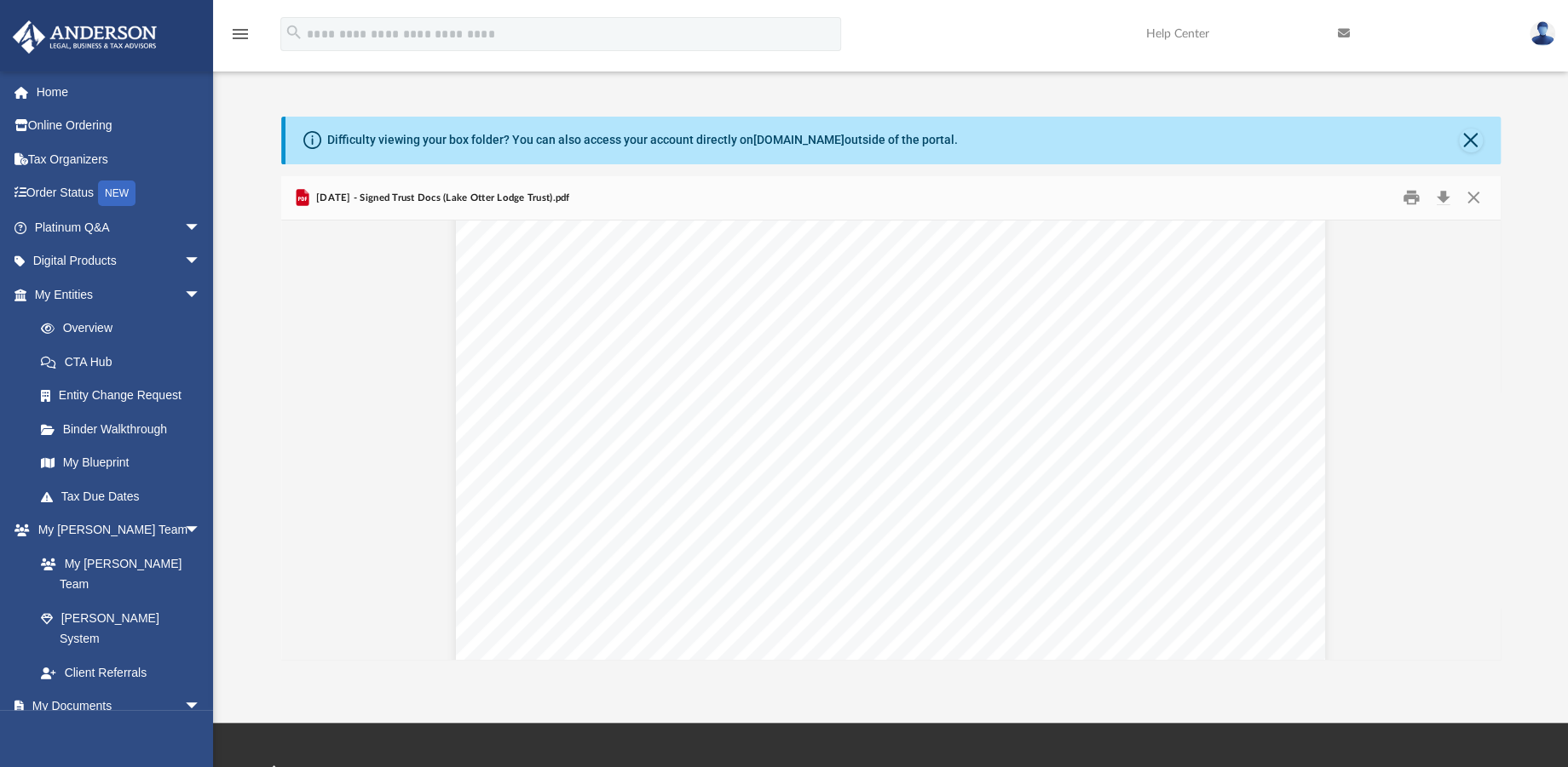
scroll to position [7513, 0]
